Goal: Task Accomplishment & Management: Use online tool/utility

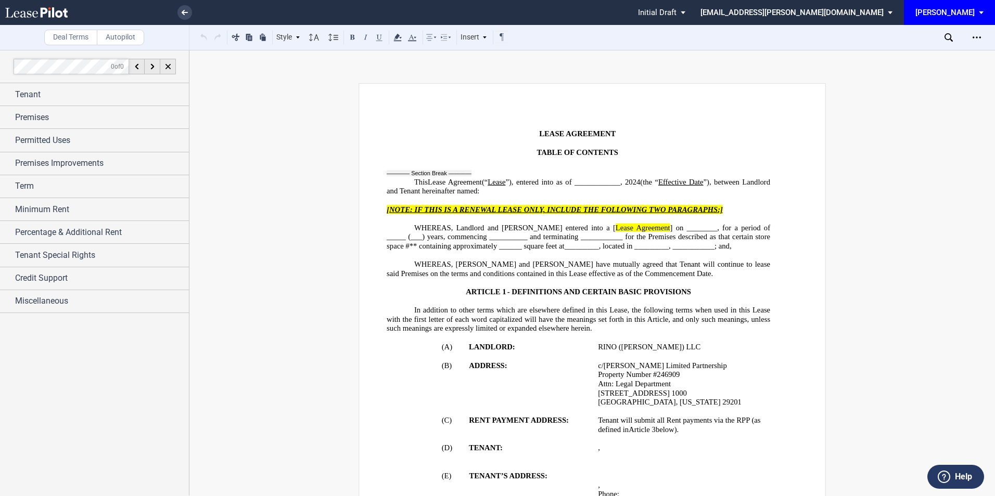
scroll to position [555, 0]
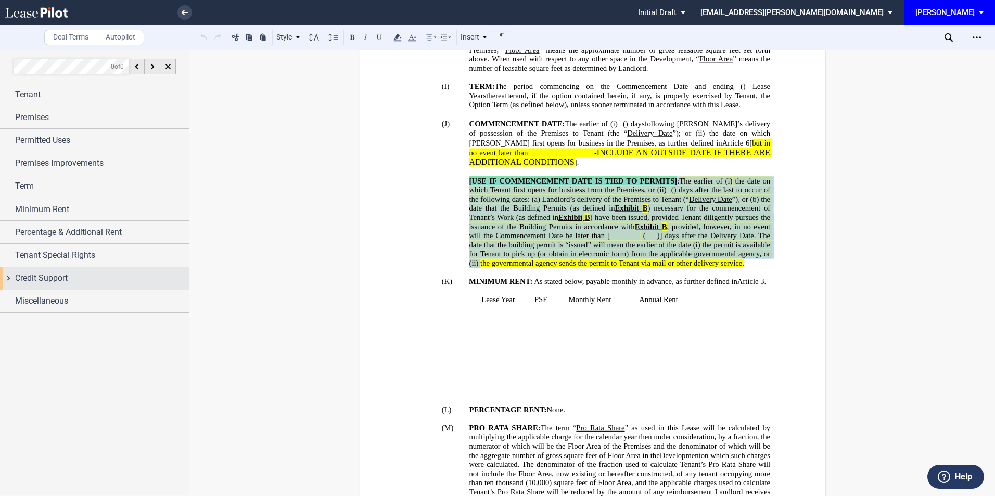
click at [64, 277] on span "Credit Support" at bounding box center [41, 278] width 53 height 12
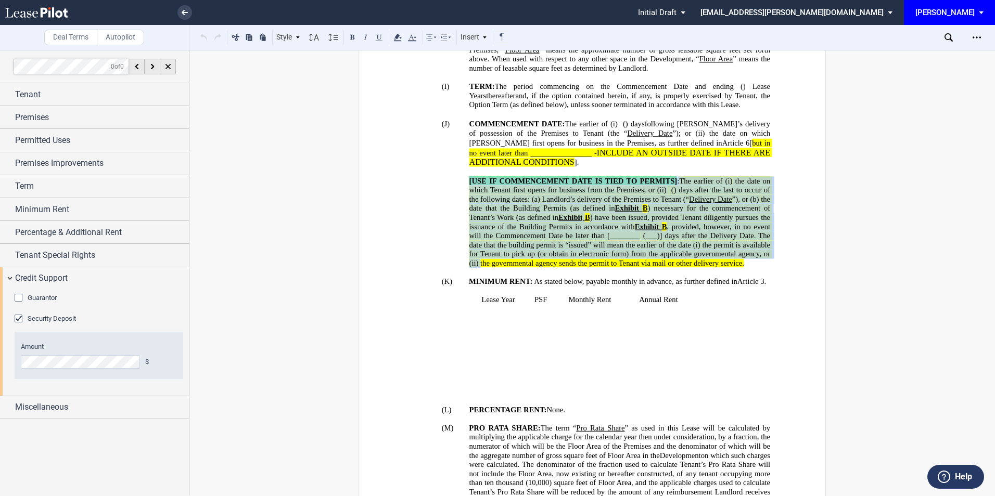
click at [15, 299] on div "Guarantor" at bounding box center [20, 299] width 10 height 10
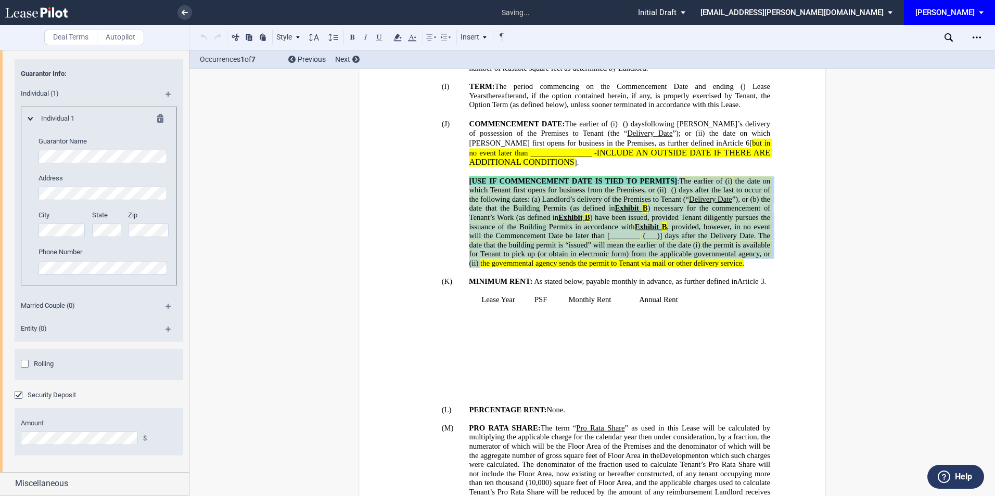
scroll to position [1643, 0]
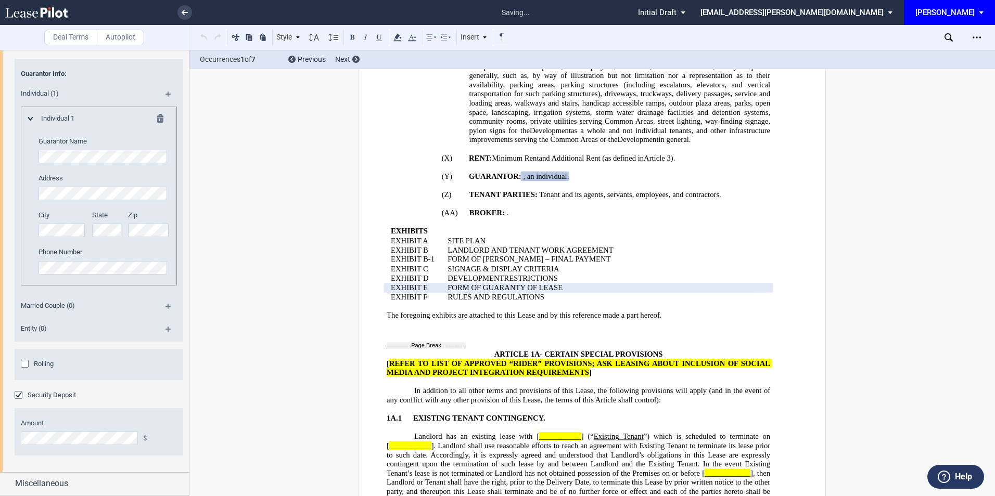
click at [23, 363] on div "Rolling" at bounding box center [26, 365] width 10 height 10
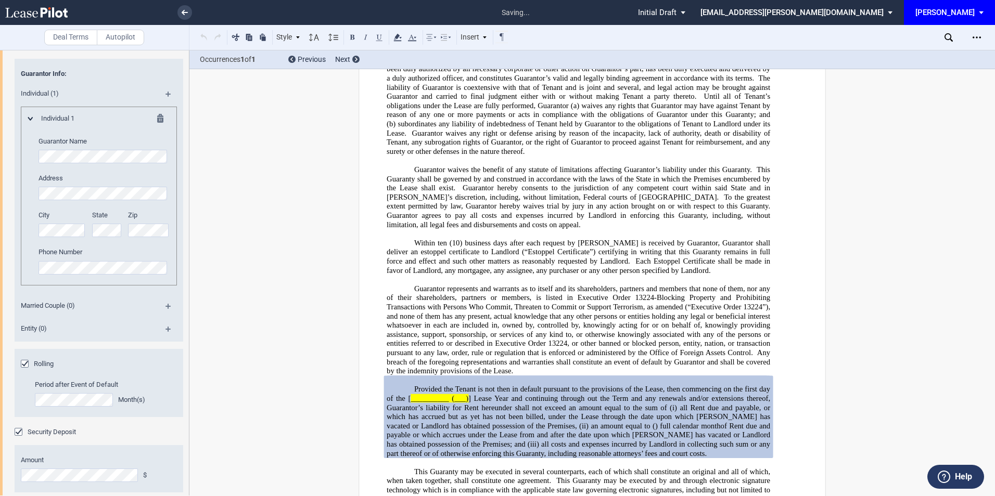
scroll to position [23207, 0]
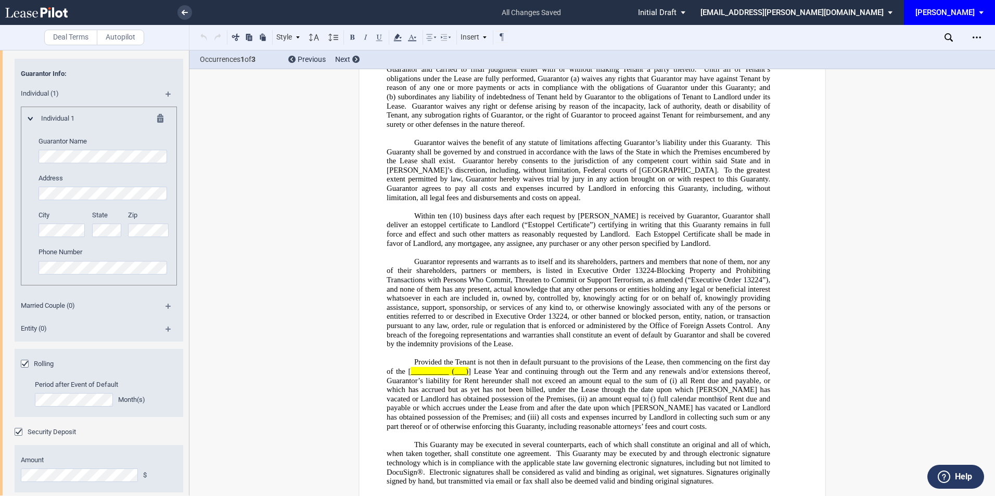
click at [412, 358] on span "Provided the Tenant is not then in default pursuant to the provisions of the Le…" at bounding box center [580, 367] width 386 height 18
click at [544, 376] on span "all Rent due and payable, or which has accrued but as yet has not been billed, …" at bounding box center [580, 389] width 386 height 27
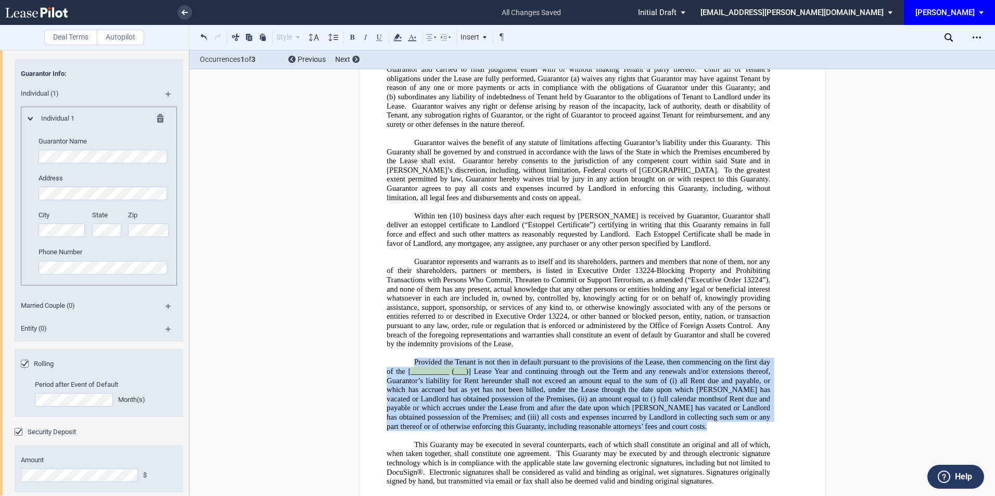
drag, startPoint x: 660, startPoint y: 280, endPoint x: 405, endPoint y: 212, distance: 263.6
click at [405, 358] on p "Provided the Tenant is not then in default pursuant to the provisions of the Le…" at bounding box center [579, 394] width 384 height 73
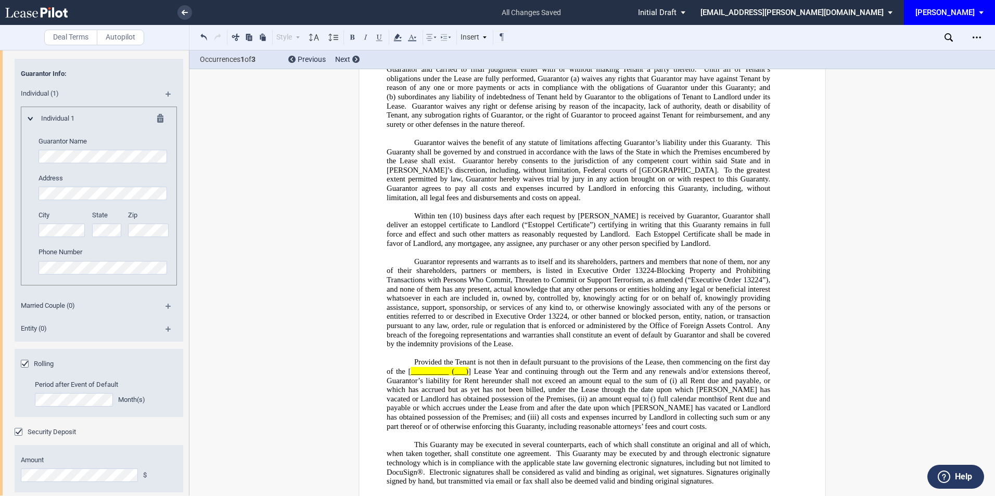
drag, startPoint x: 526, startPoint y: 248, endPoint x: 410, endPoint y: 212, distance: 122.0
click at [405, 349] on p at bounding box center [579, 353] width 384 height 9
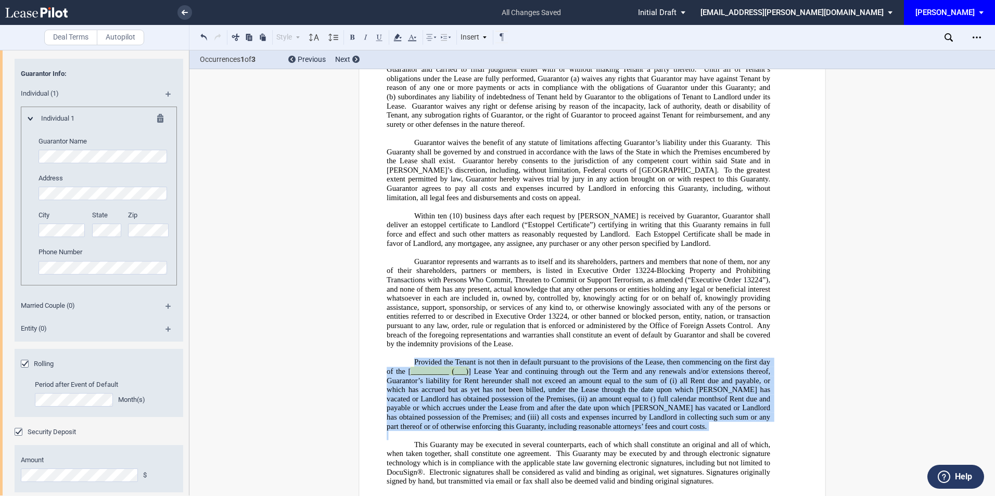
drag, startPoint x: 412, startPoint y: 215, endPoint x: 670, endPoint y: 286, distance: 267.8
click at [670, 286] on div "GUARANTY OF LEASE The undersigned , an individual and , a married couple , , , …" at bounding box center [579, 135] width 384 height 1074
drag, startPoint x: 670, startPoint y: 286, endPoint x: 655, endPoint y: 280, distance: 15.7
copy div "Provided the Tenant is not then in default pursuant to the provisions of the Le…"
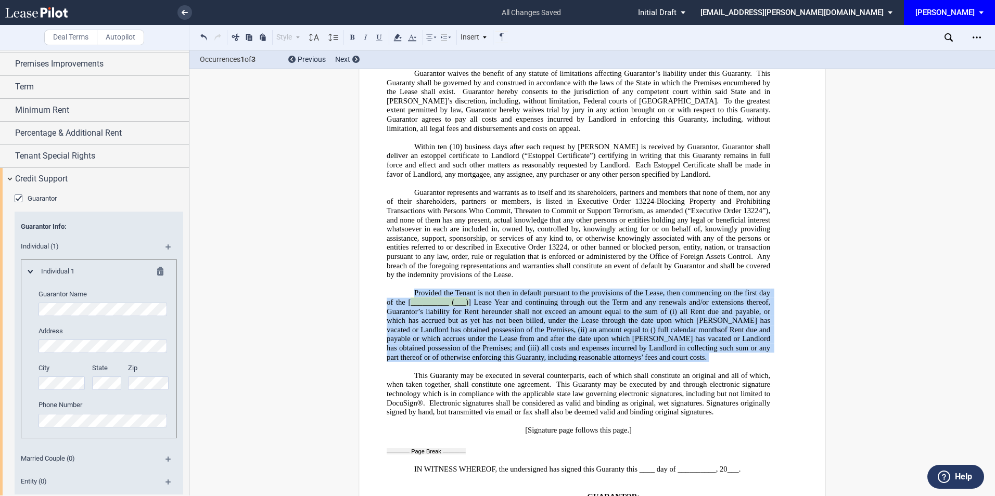
scroll to position [0, 0]
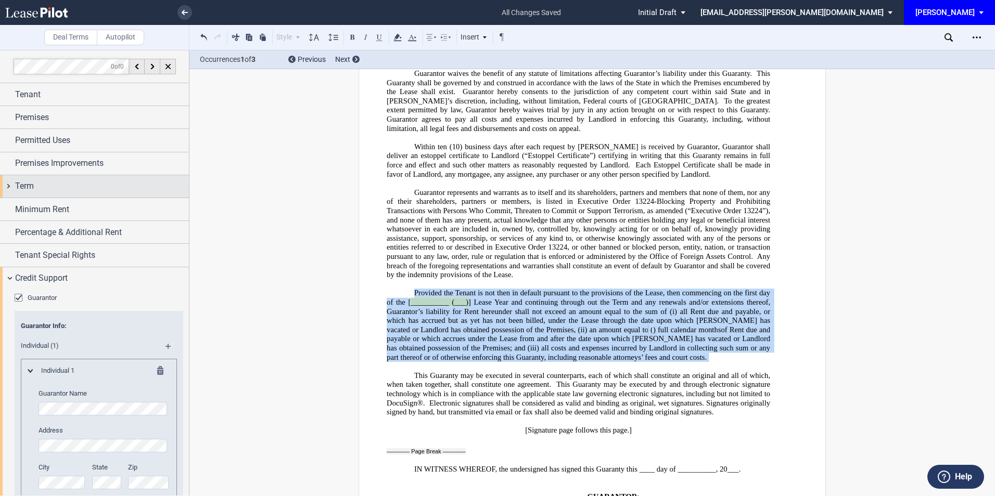
click at [35, 186] on div "Term" at bounding box center [102, 186] width 174 height 12
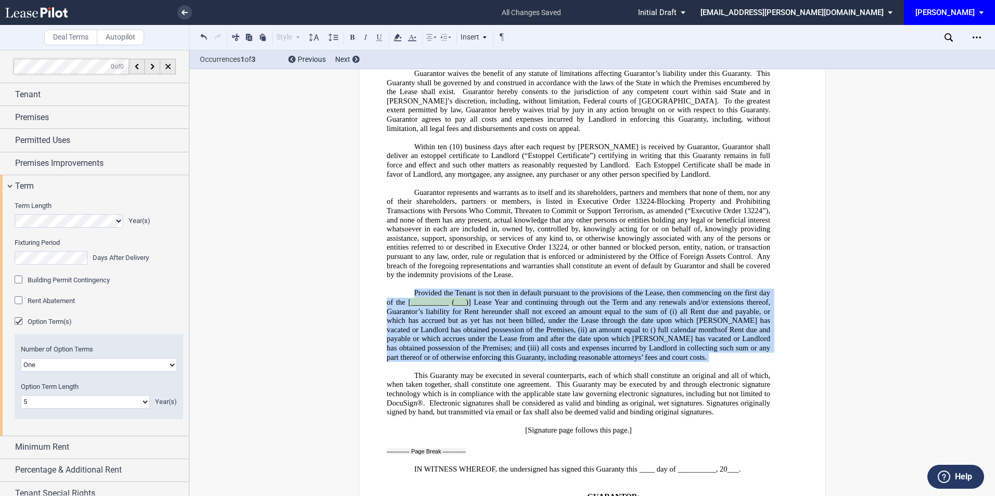
scroll to position [69, 0]
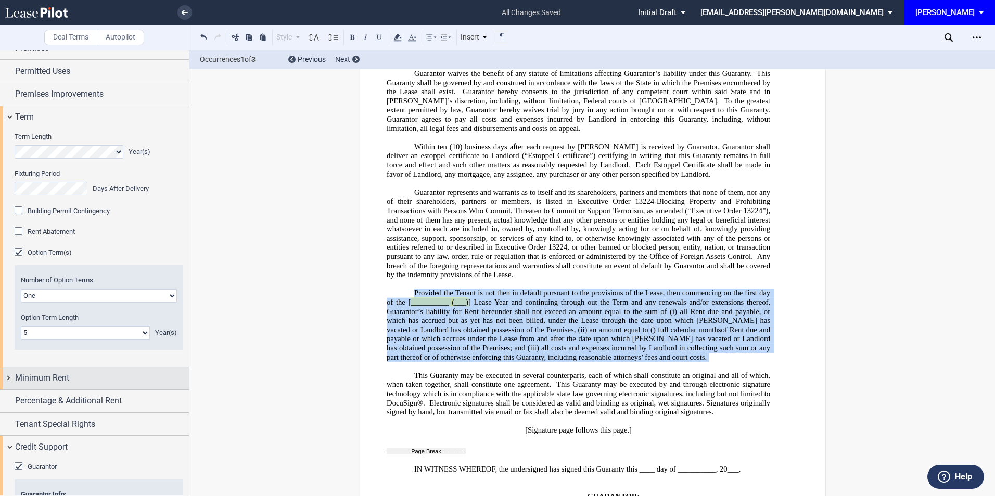
click at [78, 378] on div "Minimum Rent" at bounding box center [102, 378] width 174 height 12
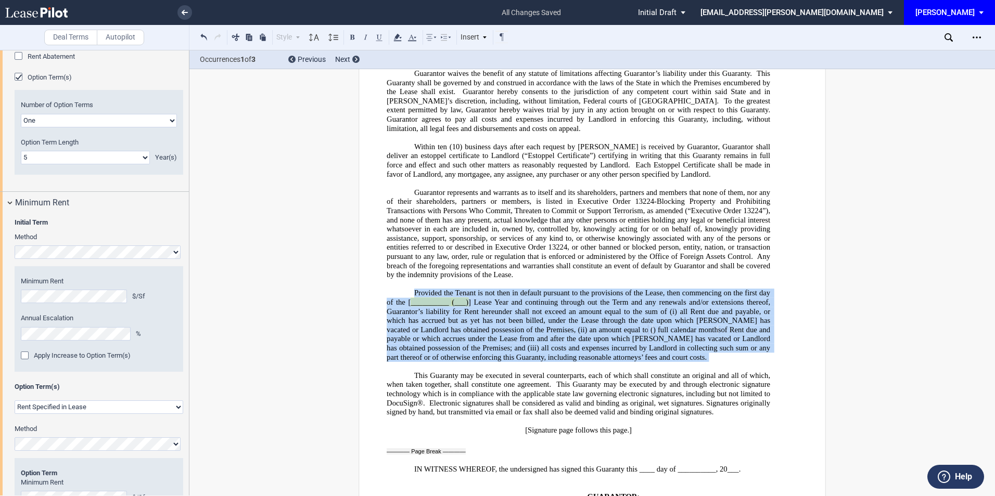
scroll to position [277, 0]
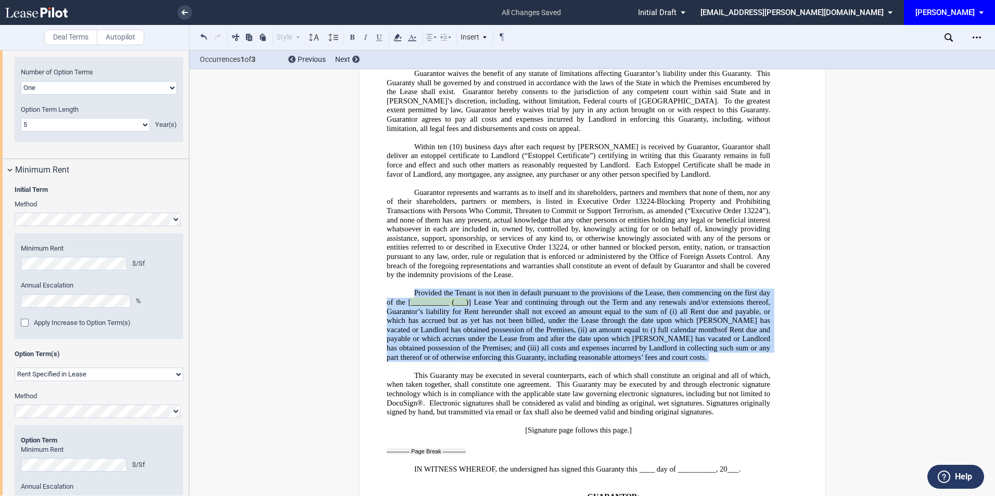
click at [107, 373] on select "Rent Set At Fair Market Value Rent Specified in Lease" at bounding box center [99, 375] width 169 height 14
select select "fmv"
click at [15, 368] on select "Rent Set At Fair Market Value Rent Specified in Lease" at bounding box center [99, 375] width 169 height 14
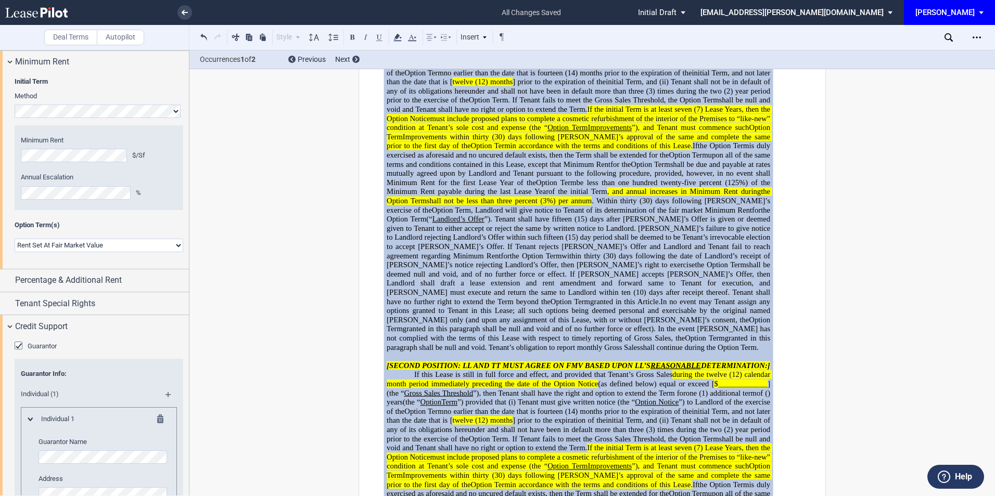
scroll to position [416, 0]
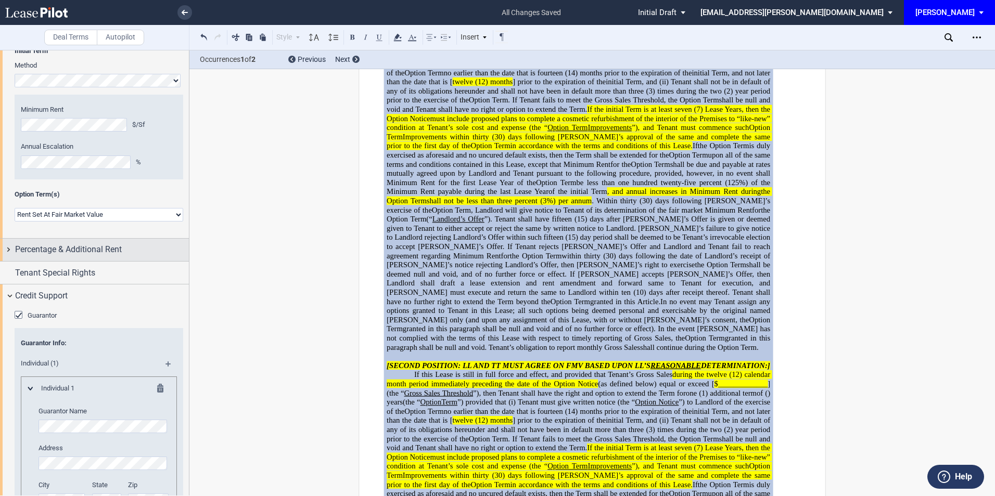
click at [61, 248] on span "Percentage & Additional Rent" at bounding box center [68, 250] width 107 height 12
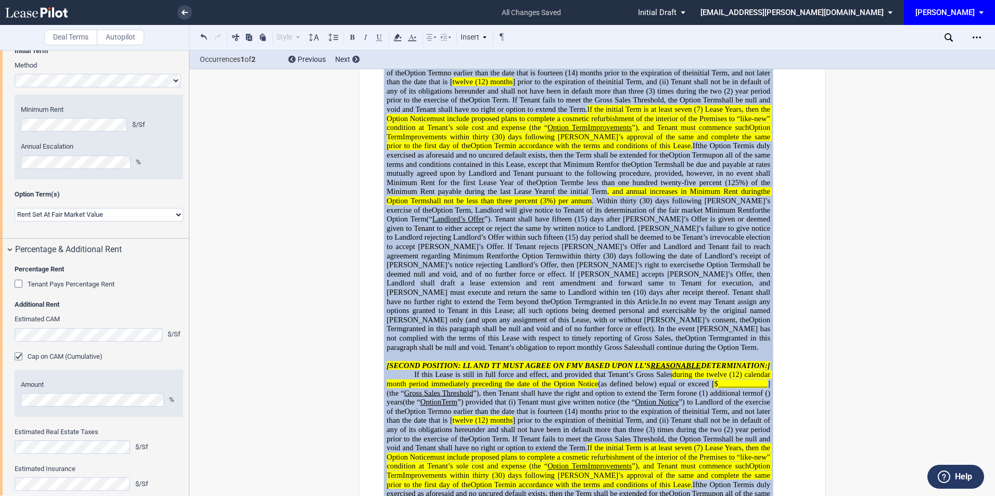
click at [0, 403] on html ".bocls-1{fill:#26354a;fill-rule:evenodd} Loading... × all changes saved Pending…" at bounding box center [497, 248] width 995 height 496
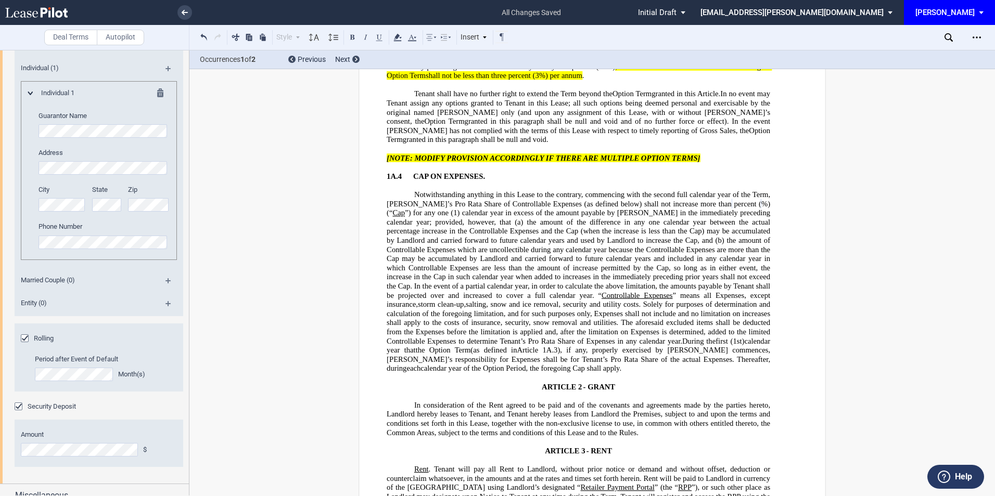
scroll to position [1005, 0]
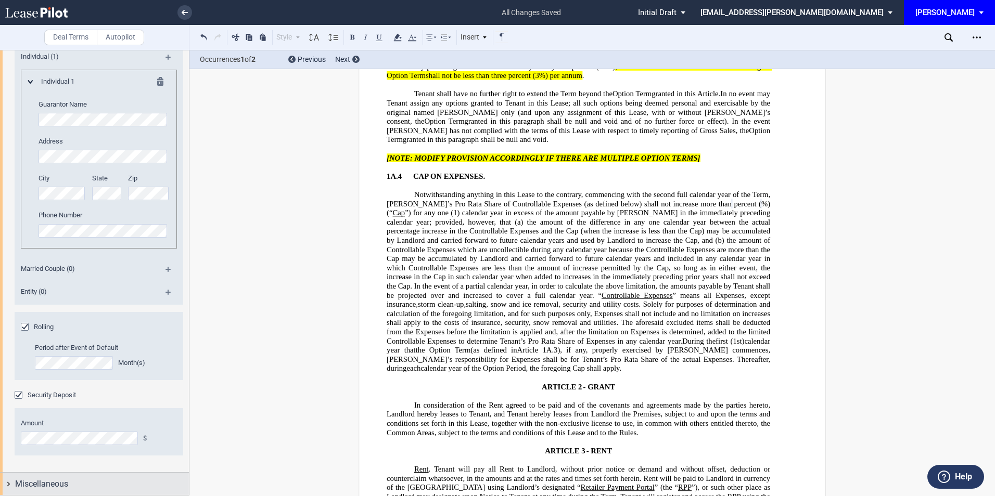
click at [56, 482] on span "Miscellaneous" at bounding box center [41, 484] width 53 height 12
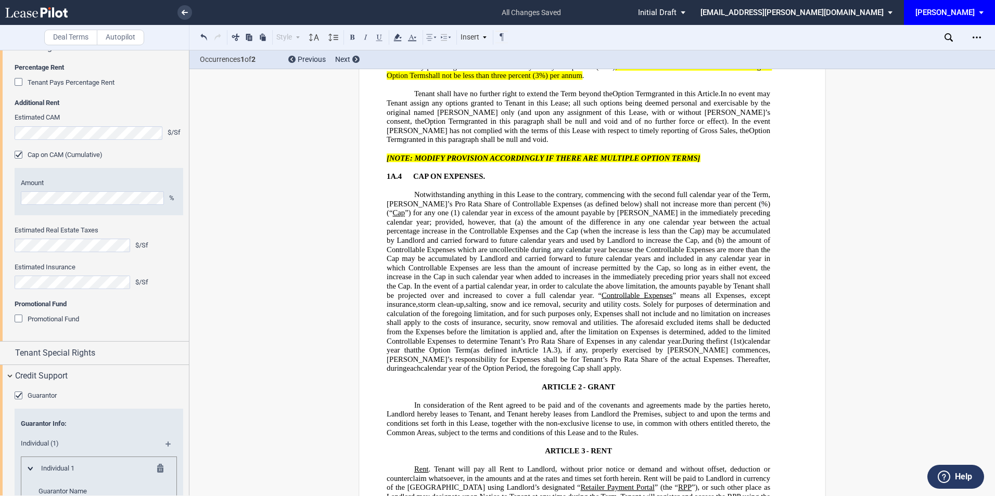
scroll to position [605, 0]
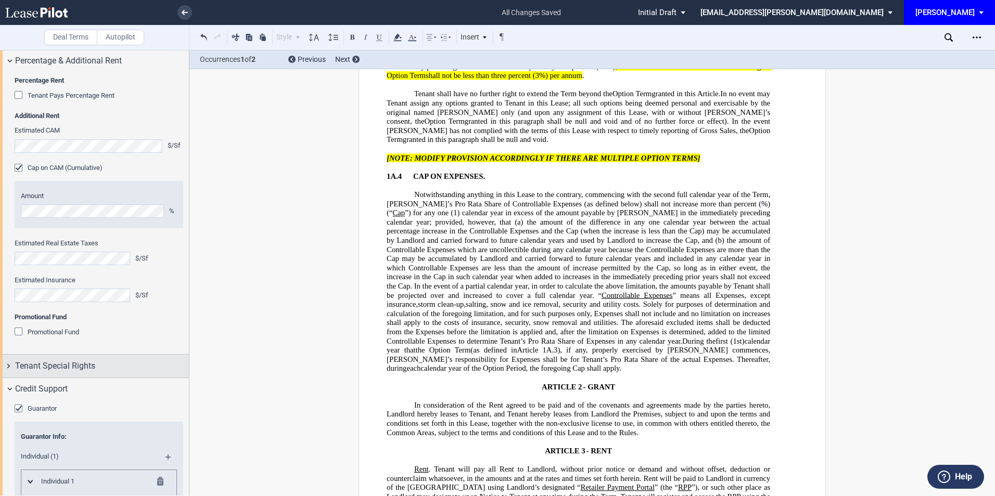
click at [70, 371] on span "Tenant Special Rights" at bounding box center [55, 366] width 80 height 12
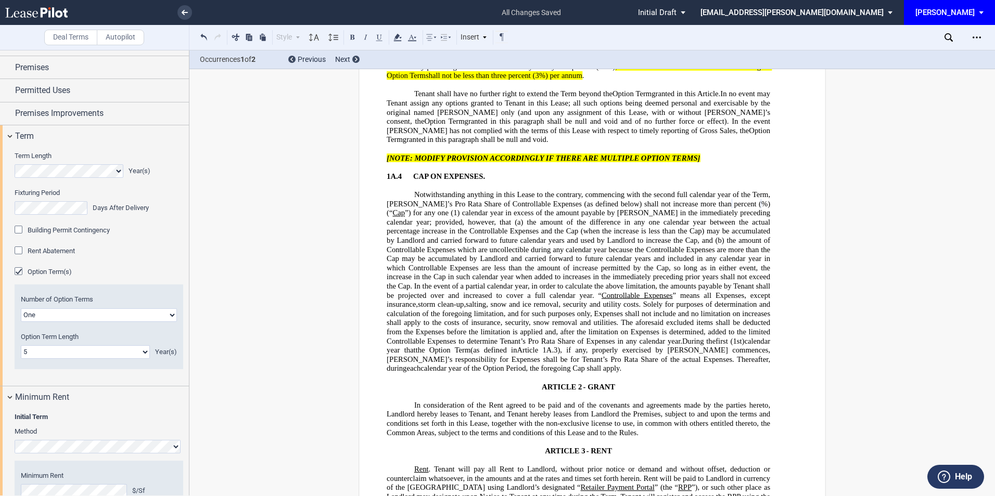
scroll to position [0, 0]
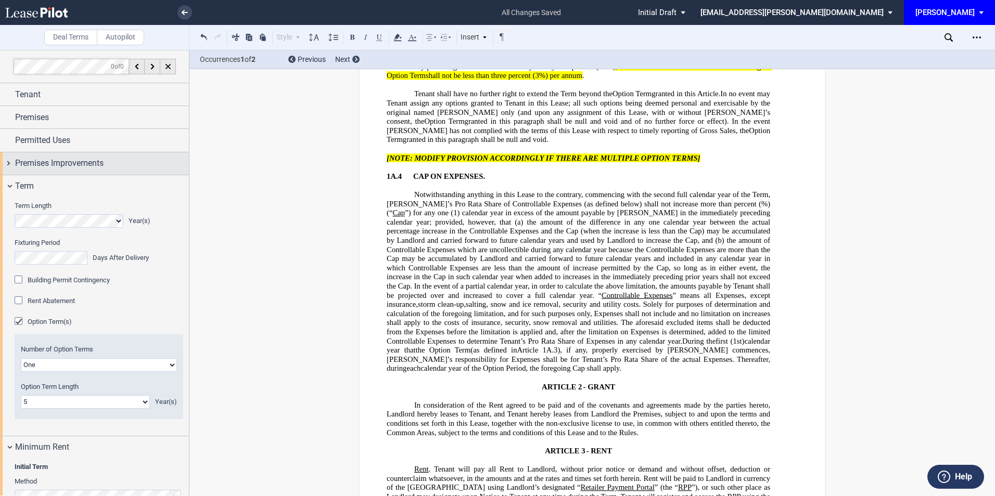
click at [86, 160] on span "Premises Improvements" at bounding box center [59, 163] width 88 height 12
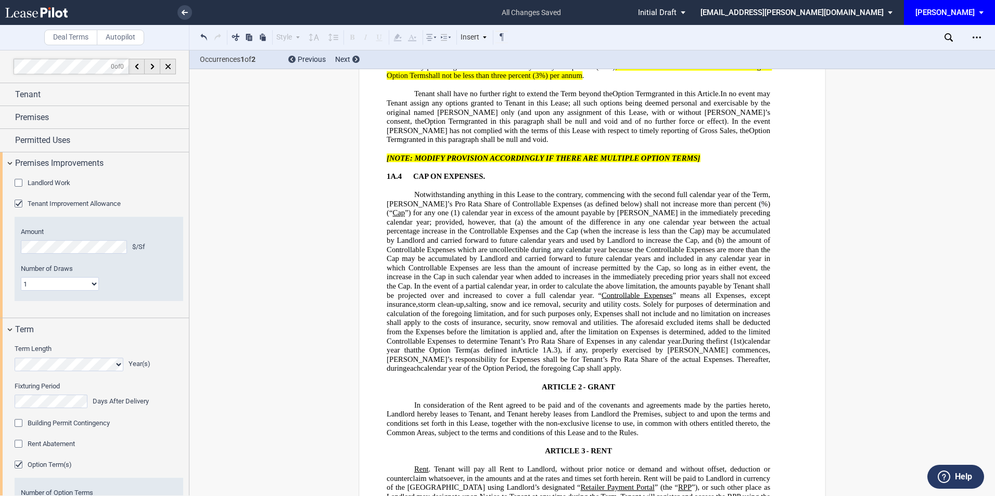
click at [6, 251] on div "Landlord Work Landlord Work Not Applicable In A Rent Deferral Tenant Improvemen…" at bounding box center [94, 246] width 189 height 143
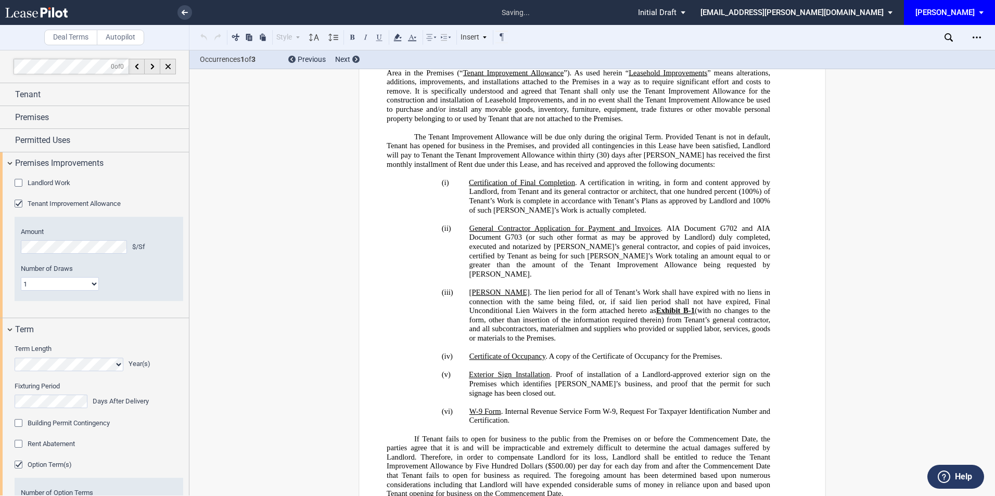
scroll to position [2005, 0]
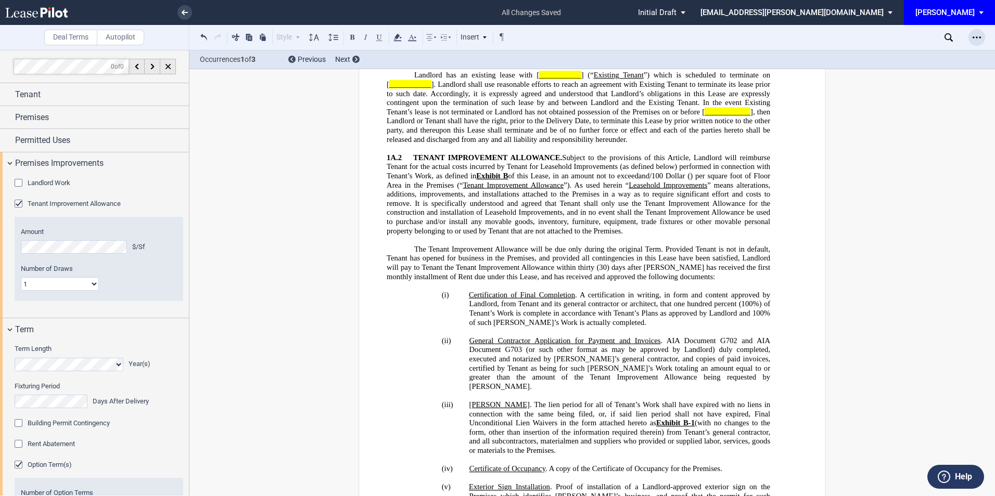
click at [969, 36] on div "Open Lease options menu" at bounding box center [976, 37] width 17 height 17
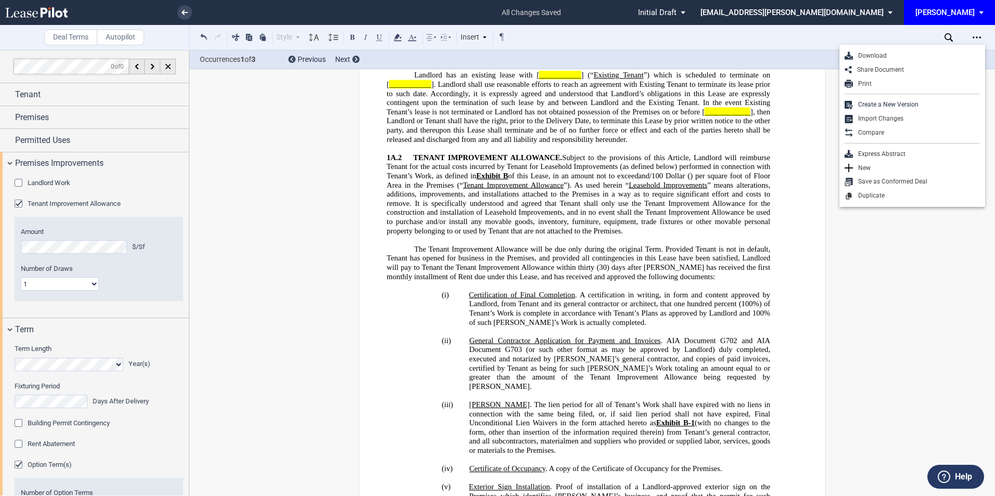
click at [884, 45] on div "Download Share Document Print Create a New Version Import Changes Compare Expre…" at bounding box center [912, 126] width 146 height 162
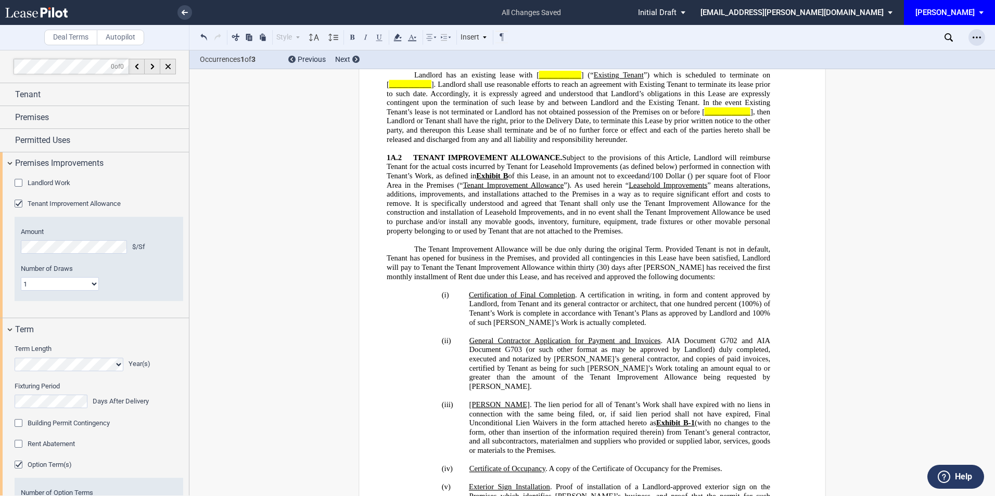
click at [982, 35] on div "Open Lease options menu" at bounding box center [976, 37] width 17 height 17
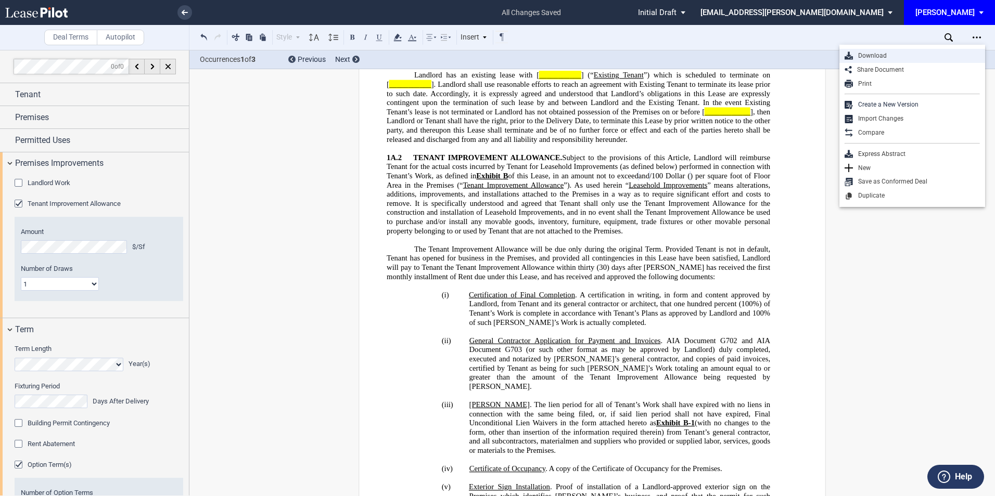
click at [873, 57] on div "Download" at bounding box center [916, 56] width 127 height 9
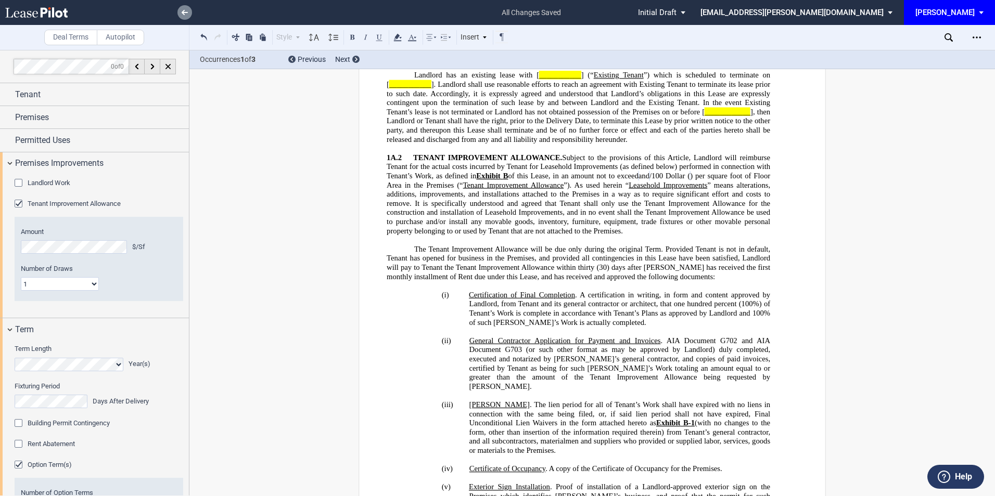
click at [186, 11] on icon at bounding box center [185, 12] width 6 height 5
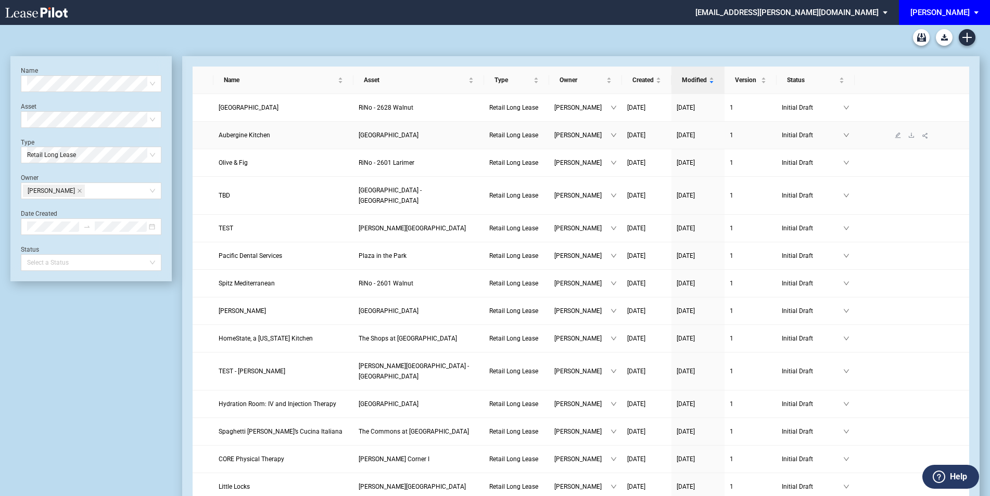
click at [239, 136] on span "Aubergine Kitchen" at bounding box center [245, 135] width 52 height 7
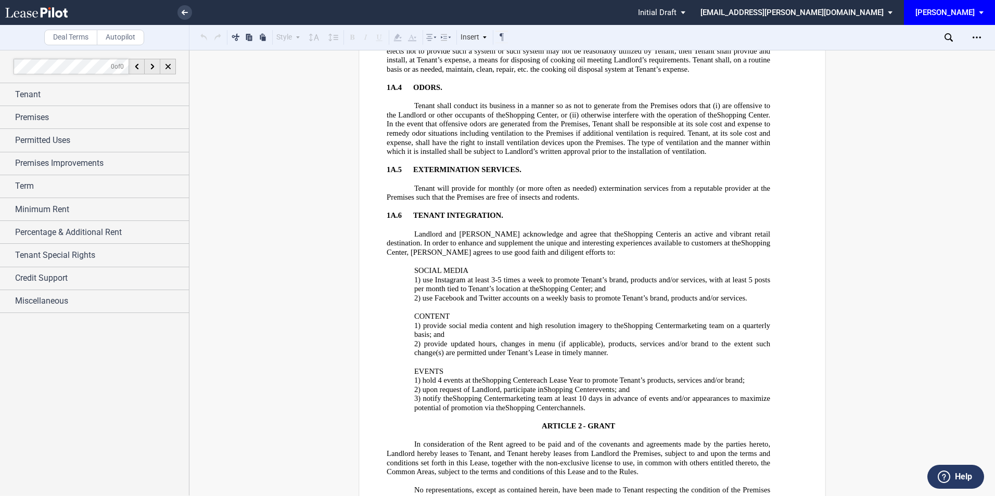
scroll to position [3192, 0]
click at [422, 241] on span "is an active and vibrant retail destination. In order to enhance and supplement…" at bounding box center [580, 240] width 386 height 18
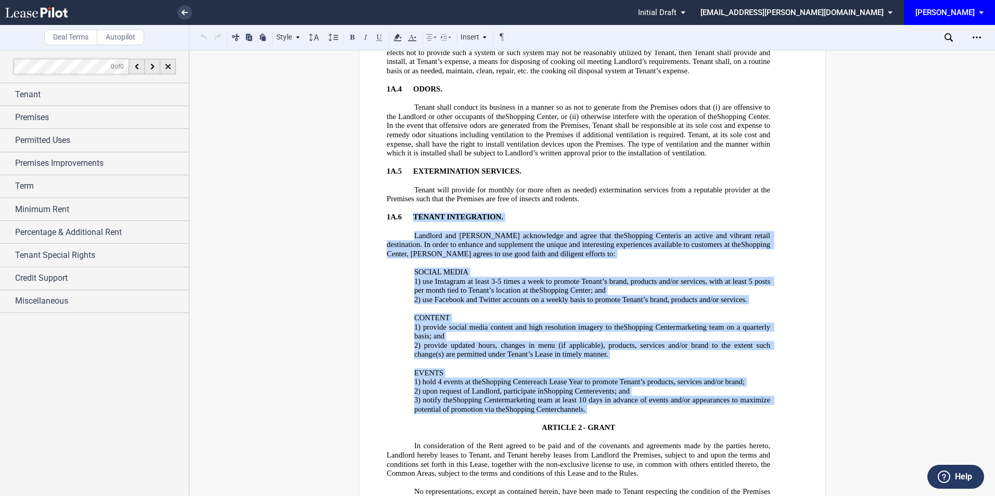
drag, startPoint x: 411, startPoint y: 216, endPoint x: 603, endPoint y: 418, distance: 278.6
